Goal: Task Accomplishment & Management: Complete application form

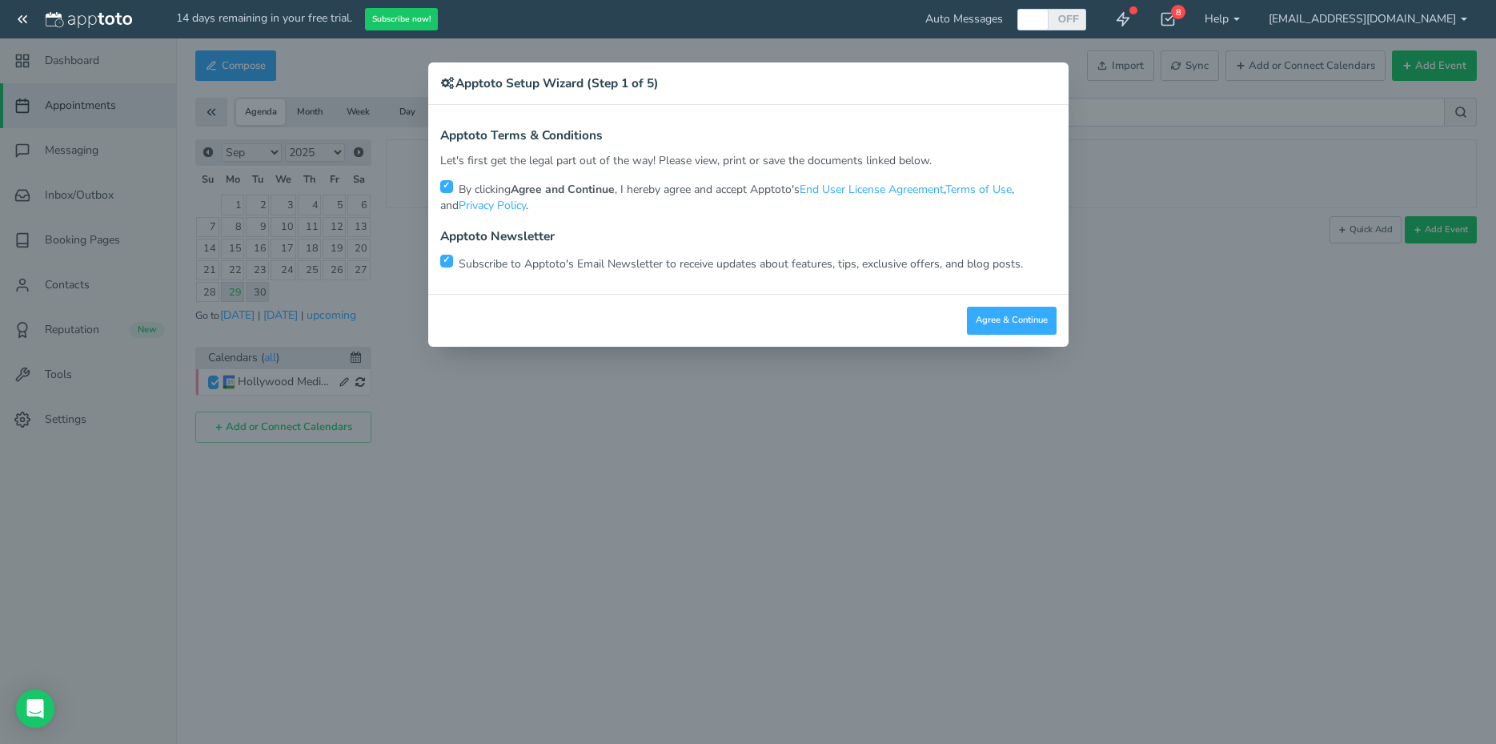
click at [450, 259] on input "checkbox" at bounding box center [446, 261] width 13 height 13
checkbox input "false"
click at [1031, 324] on button "Agree & Continue" at bounding box center [1012, 321] width 90 height 28
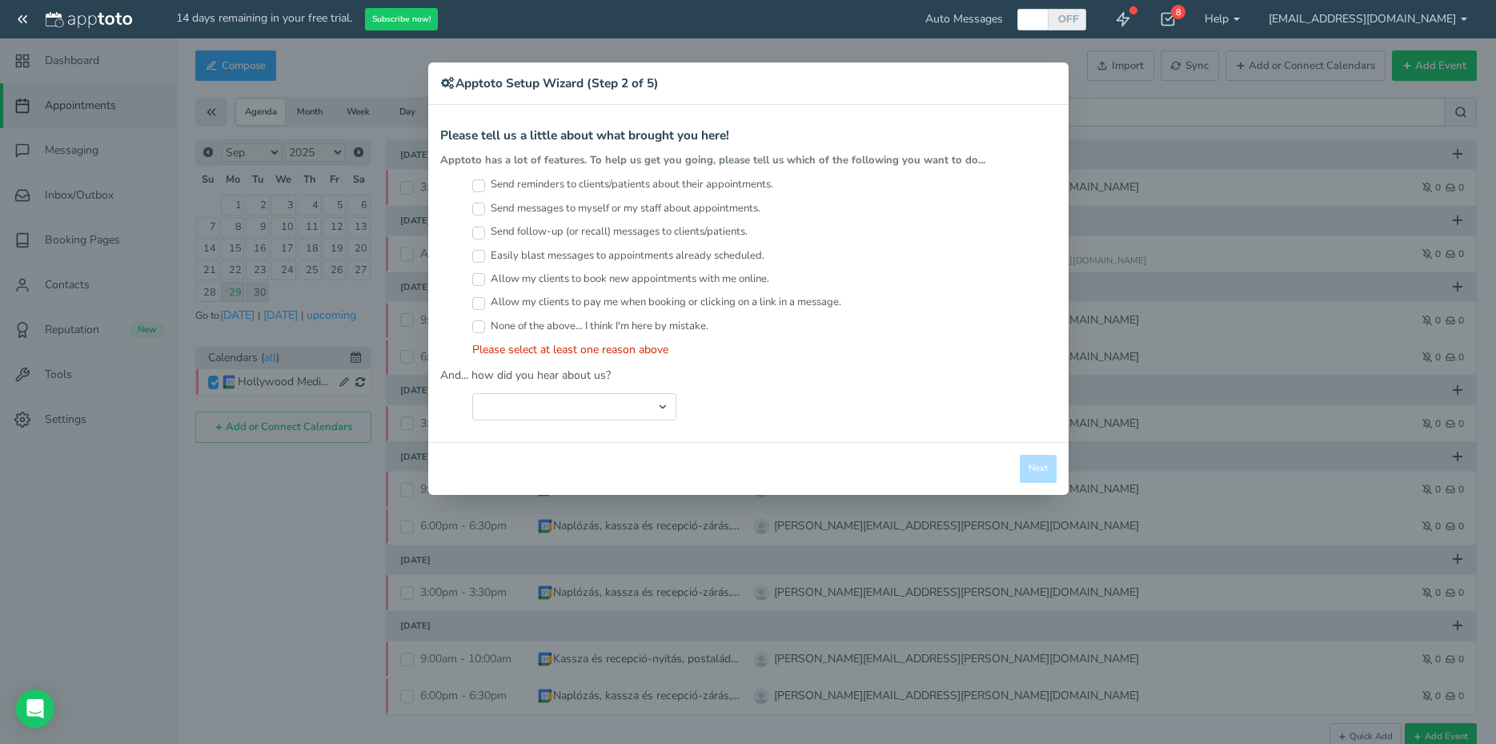
click at [478, 187] on input "Send reminders to clients/patients about their appointments." at bounding box center [478, 185] width 13 height 13
checkbox input "true"
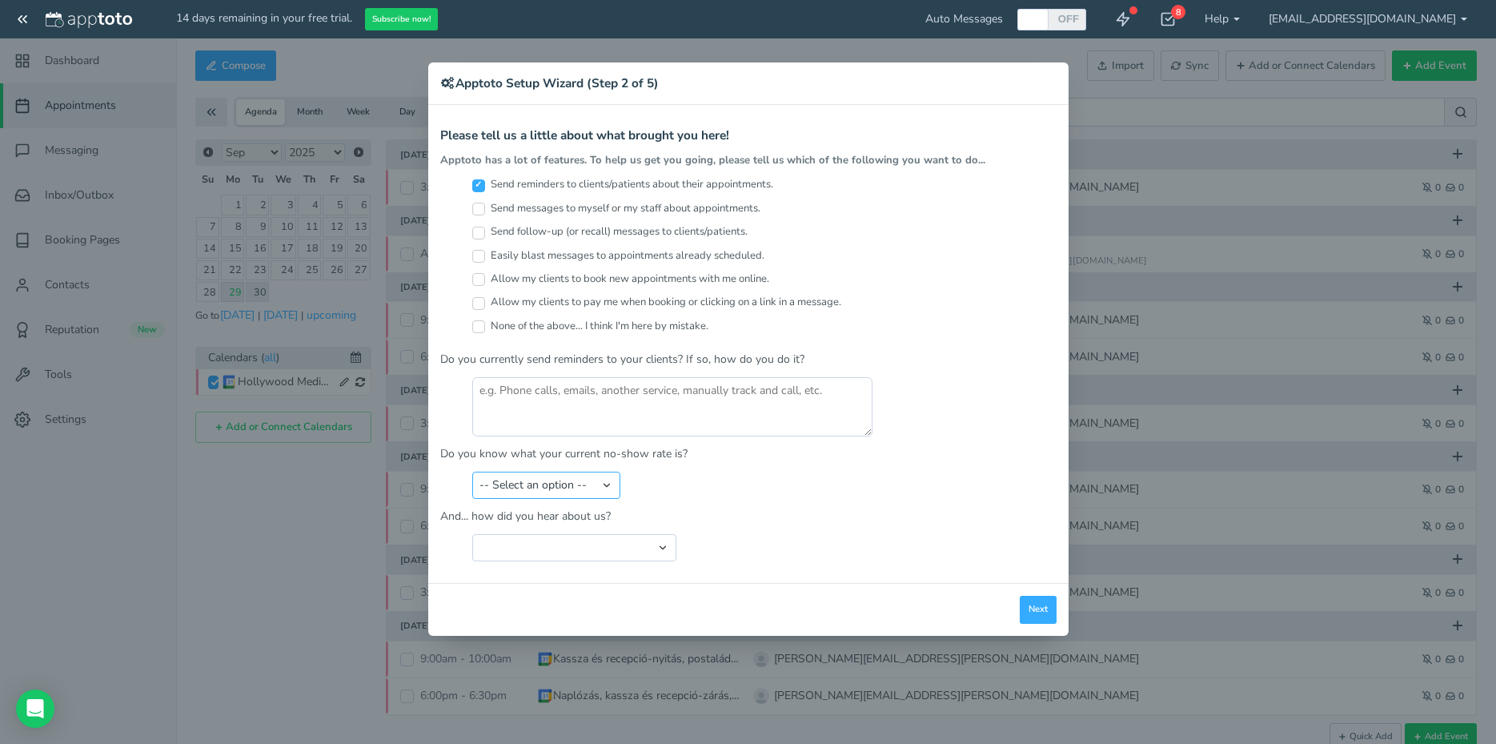
click at [472, 471] on select "-- Select an option -- Less than 5% 5-10% 10-20% 20-30% More than 30% Not sure" at bounding box center [546, 484] width 148 height 27
select select "string:Less than 5%"
click option "Less than 5%" at bounding box center [0, 0] width 0 height 0
click at [472, 534] on select "Search Engine (Google, Yahoo, Bing, etc.) Search Engine Advertisement Blog Post…" at bounding box center [574, 547] width 204 height 27
select select "string:Search Engine (Google, Yahoo, Bing, etc.)"
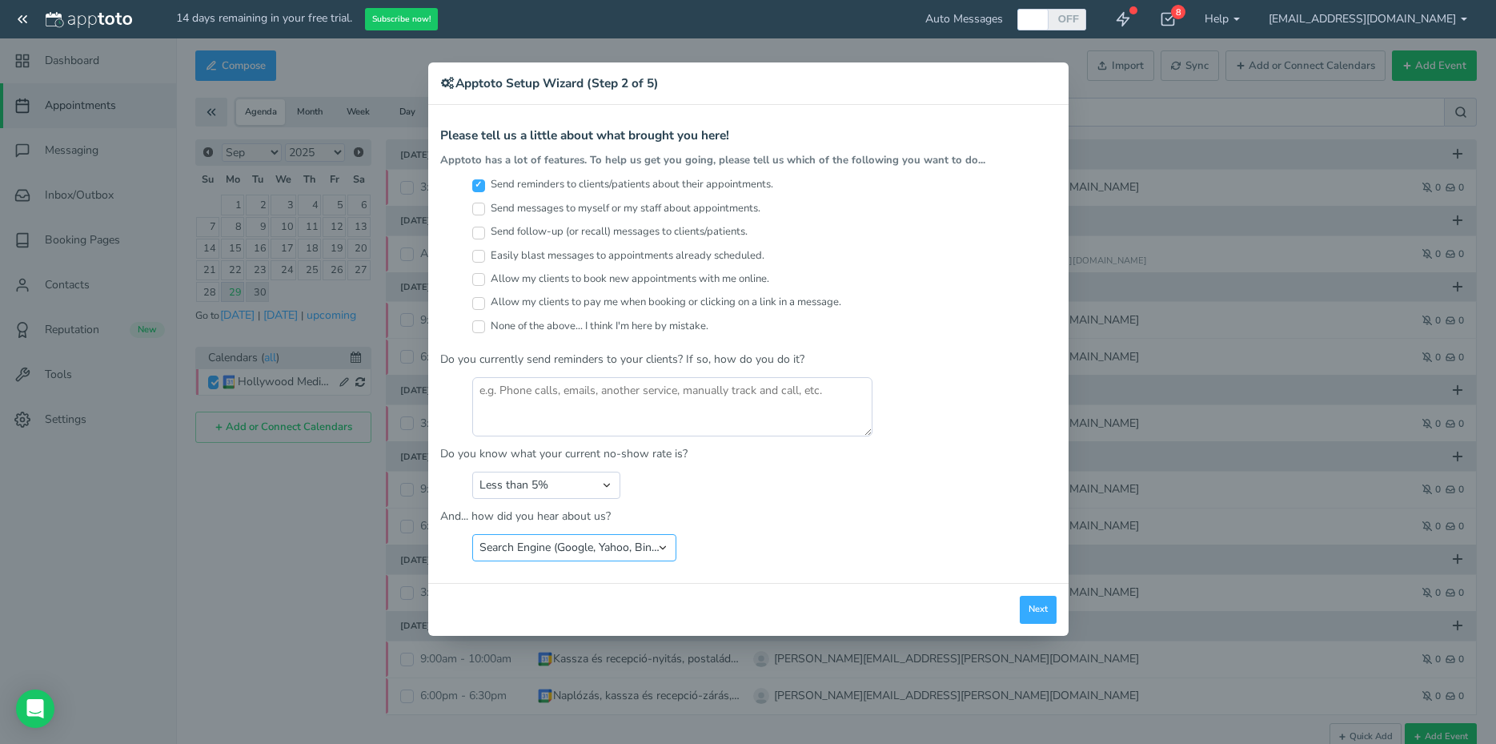
click option "Search Engine (Google, Yahoo, Bing, etc.)" at bounding box center [0, 0] width 0 height 0
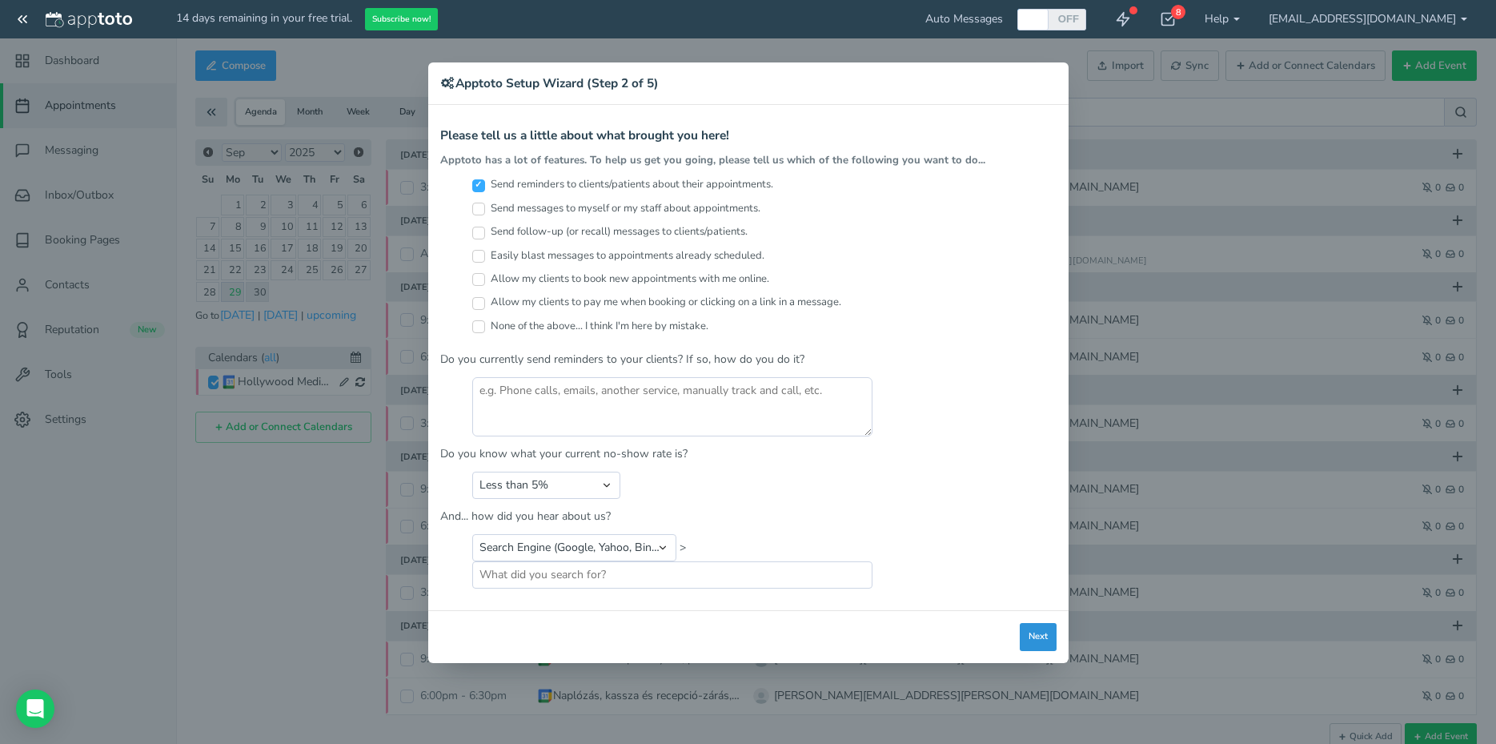
click at [1041, 636] on button "Next" at bounding box center [1038, 637] width 37 height 28
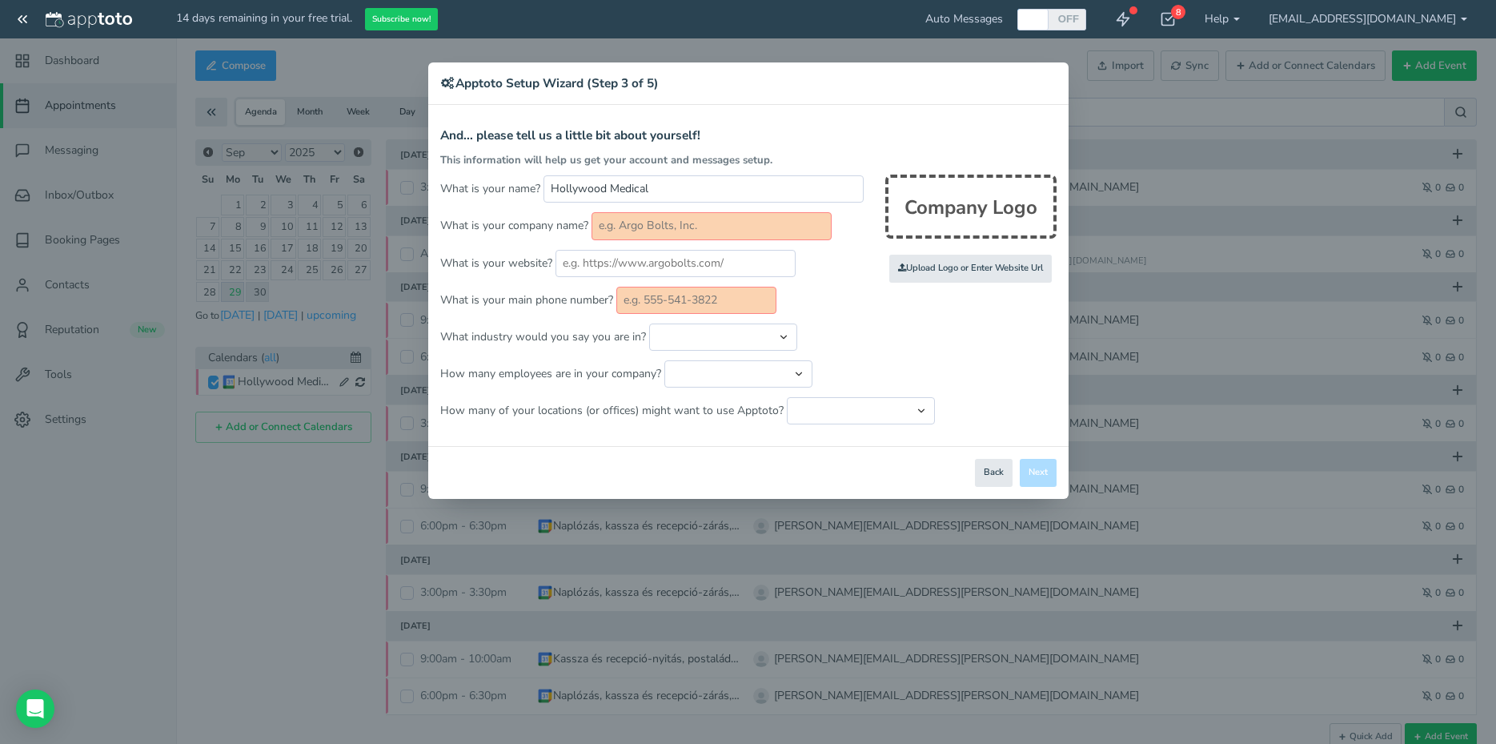
click at [698, 226] on input "text" at bounding box center [712, 225] width 240 height 27
click at [981, 203] on div "Company Logo" at bounding box center [970, 207] width 171 height 64
